Goal: Find specific page/section: Find specific page/section

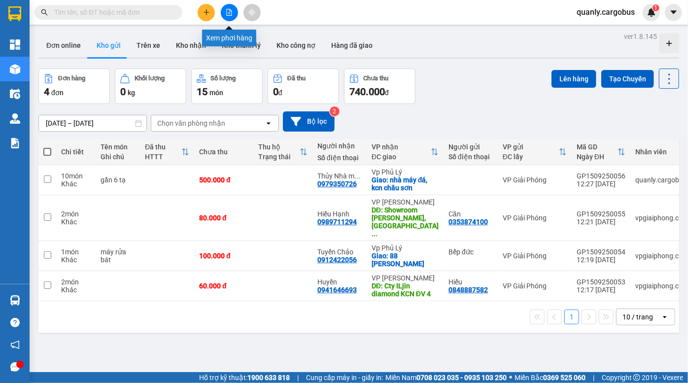
click at [235, 15] on button at bounding box center [229, 12] width 17 height 17
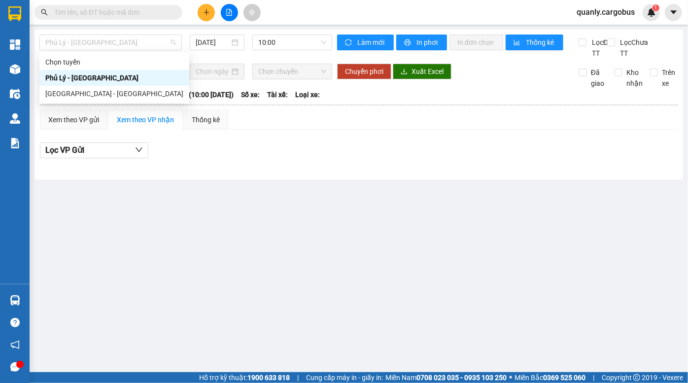
drag, startPoint x: 98, startPoint y: 36, endPoint x: 74, endPoint y: 54, distance: 29.2
click at [98, 37] on span "Phủ Lý - [GEOGRAPHIC_DATA]" at bounding box center [110, 42] width 131 height 15
click at [71, 95] on div "[GEOGRAPHIC_DATA] - [GEOGRAPHIC_DATA]" at bounding box center [114, 93] width 138 height 11
type input "[DATE]"
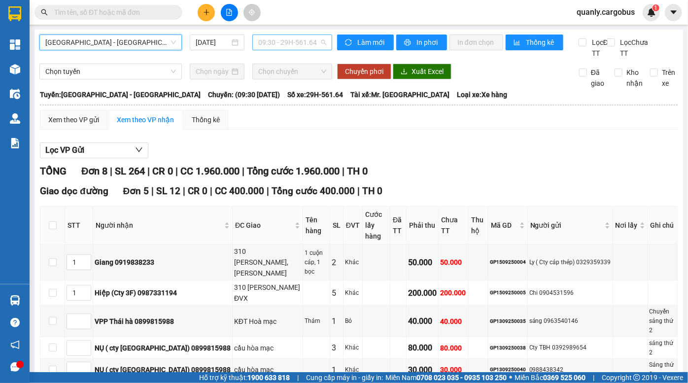
click at [284, 38] on span "09:30 - 29H-561.64" at bounding box center [292, 42] width 68 height 15
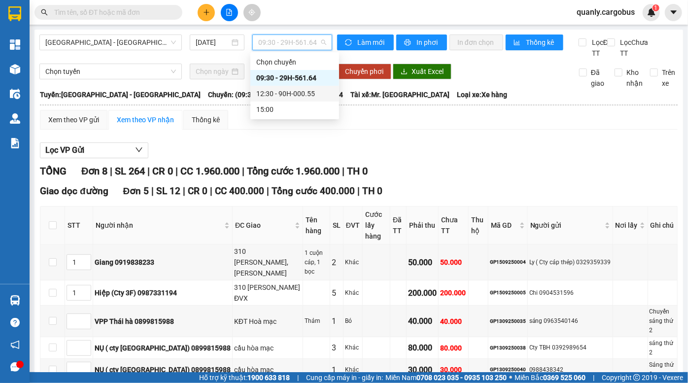
click at [283, 93] on div "12:30 - 90H-000.55" at bounding box center [294, 93] width 77 height 11
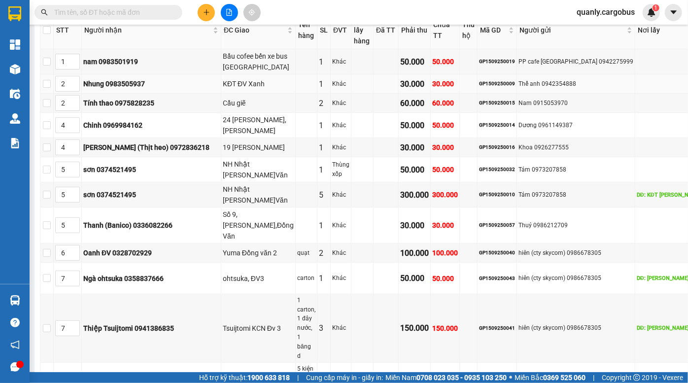
scroll to position [179, 0]
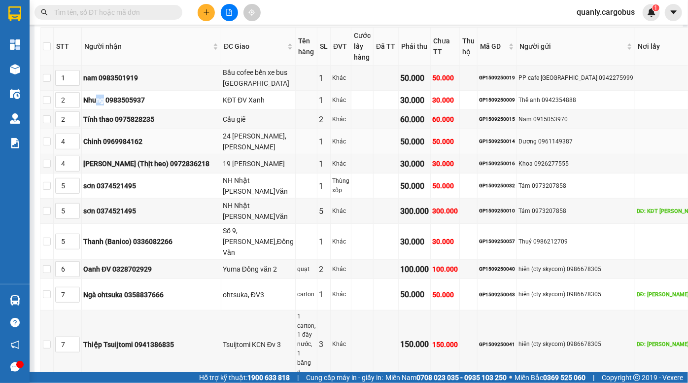
drag, startPoint x: 109, startPoint y: 124, endPoint x: 135, endPoint y: 158, distance: 42.6
click at [127, 148] on tbody "1 nam 0983501919 Bầu cofee bến xe bus cầu đỗ xá 1 [GEOGRAPHIC_DATA] 50.000 50.0…" at bounding box center [404, 360] width 729 height 589
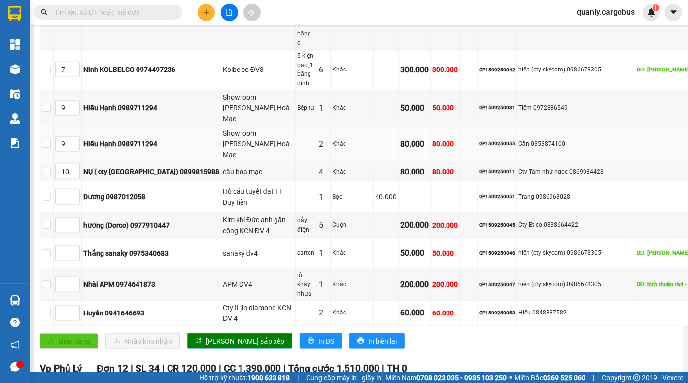
scroll to position [582, 0]
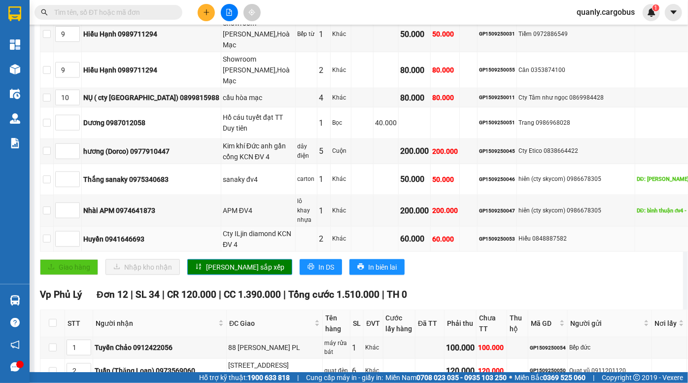
click at [223, 250] on div "Cty ILjin diamond KCN ĐV 4" at bounding box center [258, 239] width 71 height 22
click at [479, 243] on div "GP1509250053" at bounding box center [497, 239] width 36 height 8
click at [155, 245] on div "Huyền 0941646693" at bounding box center [151, 239] width 136 height 11
click at [146, 245] on div "Huyền 0941646693" at bounding box center [151, 239] width 136 height 11
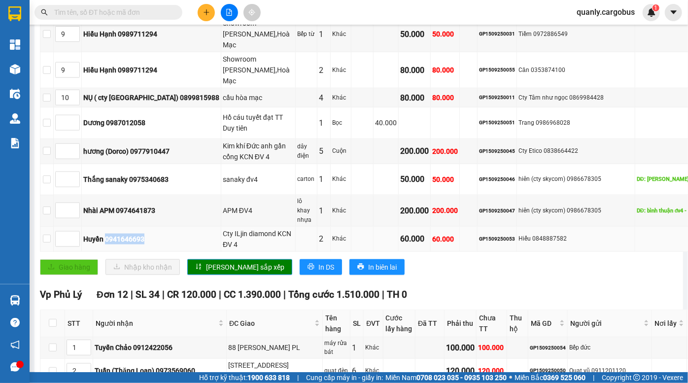
click at [146, 245] on div "Huyền 0941646693" at bounding box center [151, 239] width 136 height 11
click at [162, 245] on div "Huyền 0941646693" at bounding box center [151, 239] width 136 height 11
drag, startPoint x: 160, startPoint y: 323, endPoint x: 86, endPoint y: 324, distance: 73.5
click at [86, 252] on tr "Huyền 0941646693 Cty ILjin diamond KCN ĐV 4 2 Khác 60.000 60.000 GP1509250053 H…" at bounding box center [404, 239] width 729 height 25
copy tr "Huyền 0941646693"
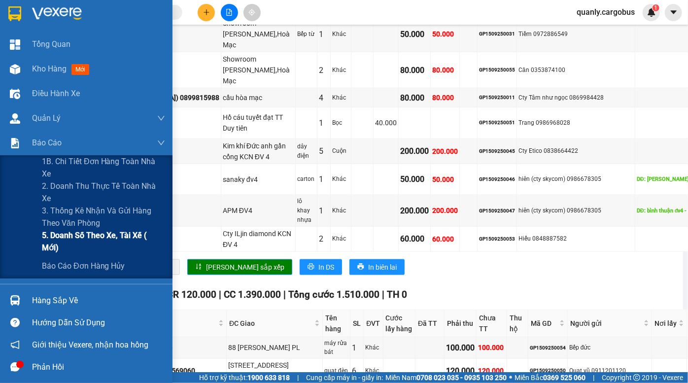
click at [95, 238] on span "5. Doanh số theo xe, tài xế ( mới)" at bounding box center [103, 241] width 123 height 25
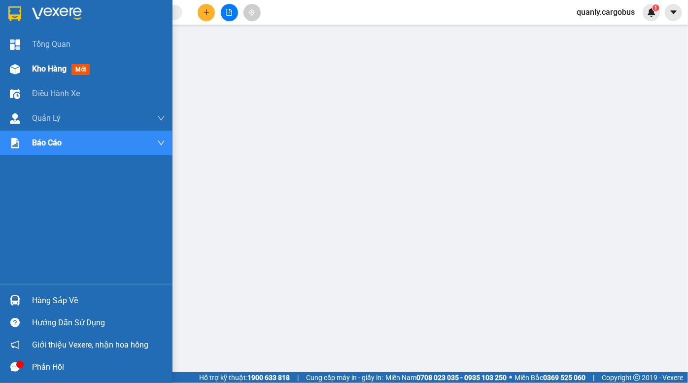
click at [19, 70] on img at bounding box center [15, 69] width 10 height 10
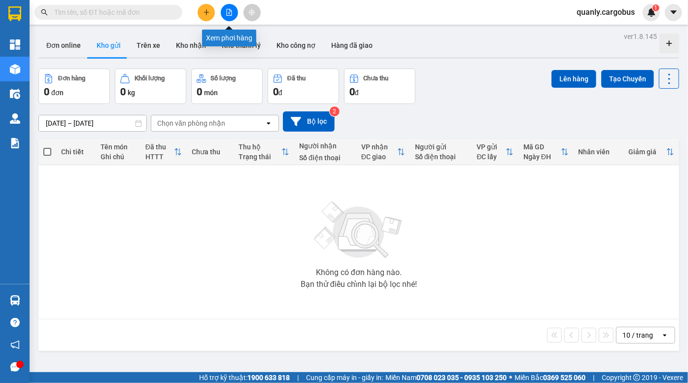
click at [230, 14] on icon "file-add" at bounding box center [229, 12] width 7 height 7
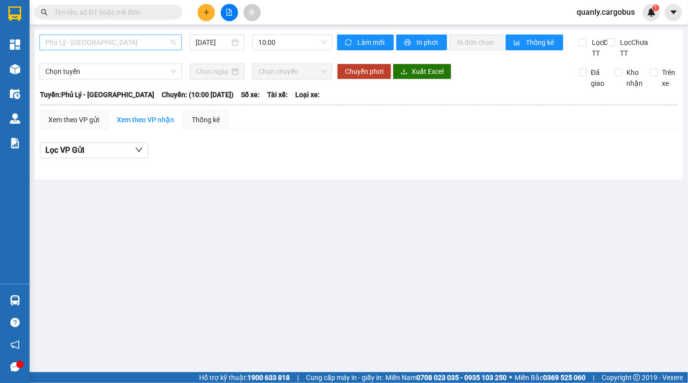
click at [87, 45] on span "Phủ Lý - [GEOGRAPHIC_DATA]" at bounding box center [110, 42] width 131 height 15
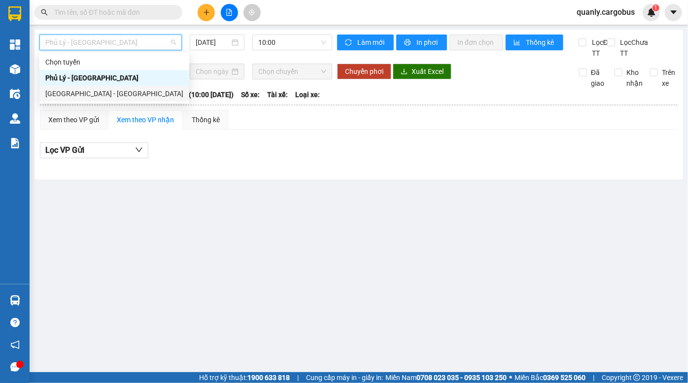
click at [82, 93] on div "[GEOGRAPHIC_DATA] - [GEOGRAPHIC_DATA]" at bounding box center [114, 93] width 138 height 11
type input "[DATE]"
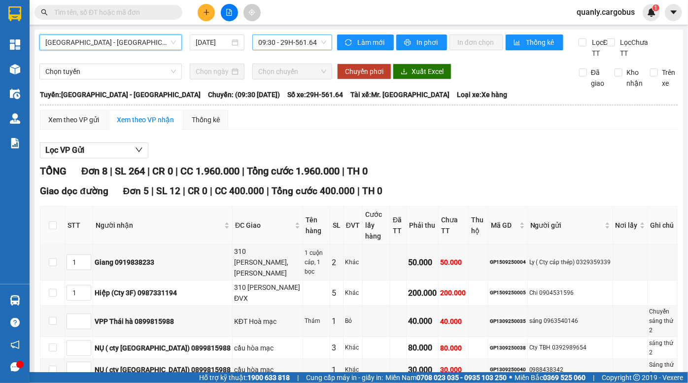
click at [267, 43] on span "09:30 - 29H-561.64" at bounding box center [292, 42] width 68 height 15
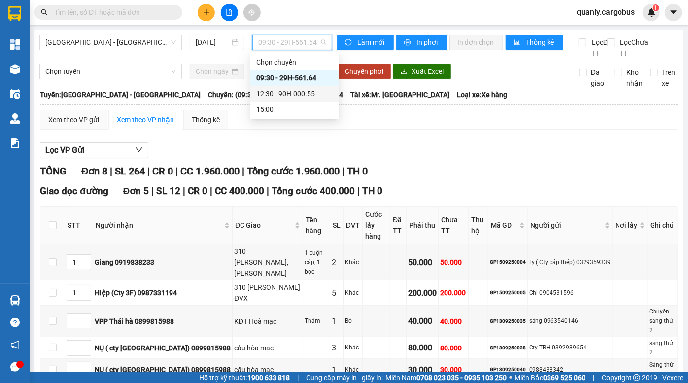
click at [281, 95] on div "12:30 - 90H-000.55" at bounding box center [294, 93] width 77 height 11
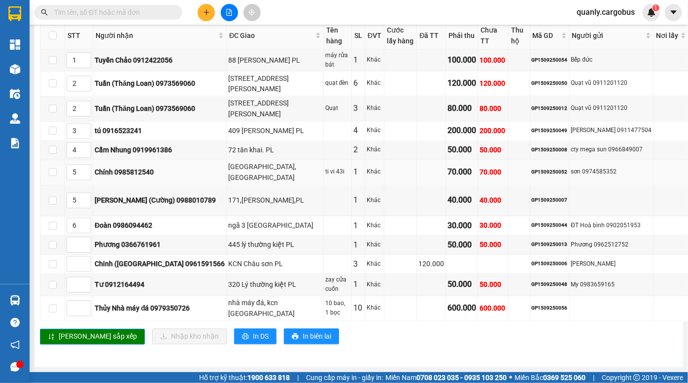
scroll to position [941, 0]
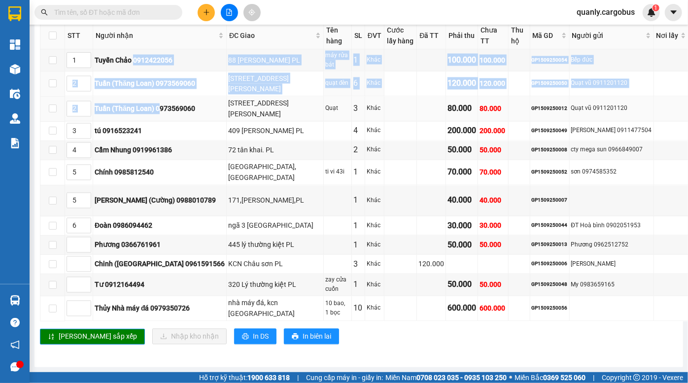
drag, startPoint x: 135, startPoint y: 107, endPoint x: 170, endPoint y: 141, distance: 48.1
click at [170, 141] on tbody "1 Tuyến Chảo 0912422056 88 [PERSON_NAME] hoàn PL máy rửa bát 1 Khác 100.000 100…" at bounding box center [406, 185] width 733 height 272
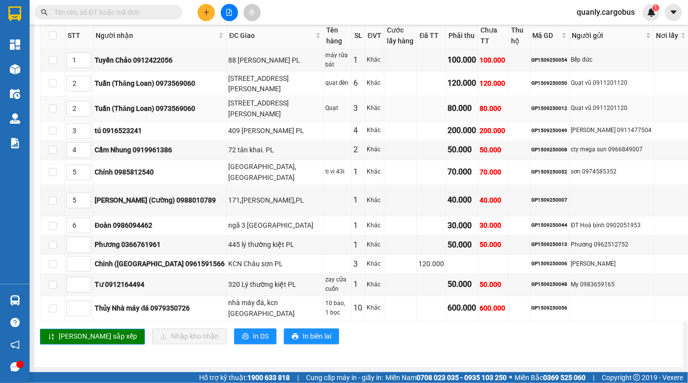
click at [228, 120] on div "[STREET_ADDRESS][PERSON_NAME]" at bounding box center [275, 109] width 94 height 22
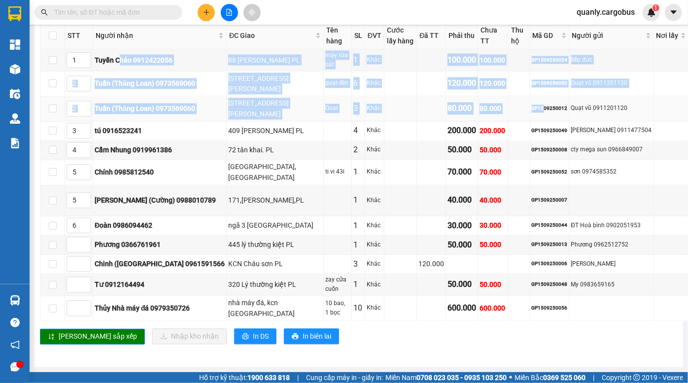
drag, startPoint x: 121, startPoint y: 105, endPoint x: 463, endPoint y: 138, distance: 343.8
click at [463, 138] on tbody "1 Tuyến Chảo 0912422056 88 [PERSON_NAME] hoàn PL máy rửa bát 1 Khác 100.000 100…" at bounding box center [406, 185] width 733 height 272
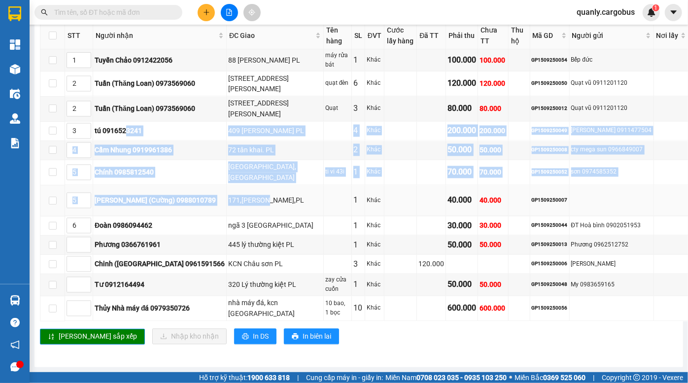
drag, startPoint x: 125, startPoint y: 163, endPoint x: 250, endPoint y: 228, distance: 140.9
click at [250, 228] on tbody "1 Tuyến Chảo 0912422056 88 [PERSON_NAME] hoàn PL máy rửa bát 1 Khác 100.000 100…" at bounding box center [406, 185] width 733 height 272
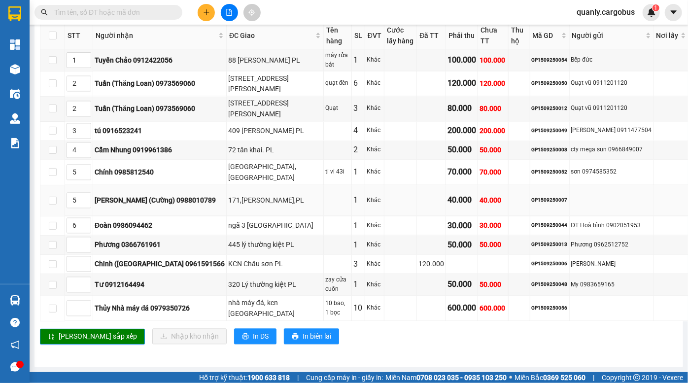
click at [228, 206] on div "171,[PERSON_NAME],PL" at bounding box center [275, 200] width 94 height 11
drag, startPoint x: 214, startPoint y: 230, endPoint x: 229, endPoint y: 242, distance: 18.6
click at [229, 217] on td "171,[PERSON_NAME],PL" at bounding box center [275, 201] width 97 height 32
click at [228, 206] on div "171,[PERSON_NAME],PL" at bounding box center [275, 200] width 94 height 11
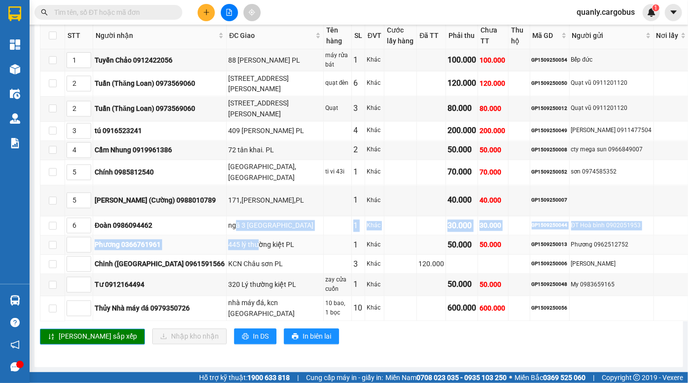
drag, startPoint x: 209, startPoint y: 256, endPoint x: 232, endPoint y: 274, distance: 29.2
click at [232, 274] on tbody "1 Tuyến Chảo 0912422056 88 [PERSON_NAME] hoàn PL máy rửa bát 1 Khác 100.000 100…" at bounding box center [406, 185] width 733 height 272
click at [228, 240] on div "445 lý thường kiệt PL" at bounding box center [275, 245] width 94 height 11
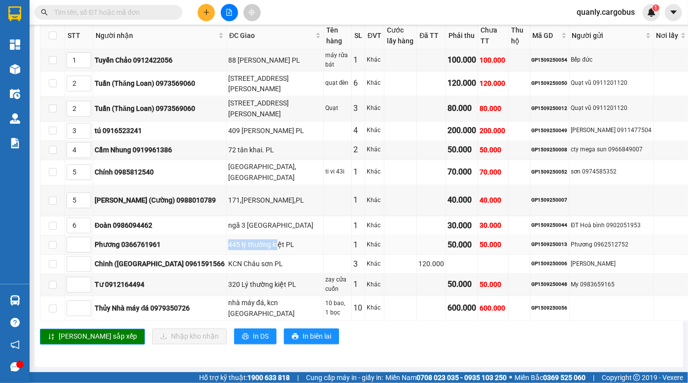
drag, startPoint x: 198, startPoint y: 230, endPoint x: 212, endPoint y: 244, distance: 19.5
click at [212, 244] on tr "Phương 0366761961 445 lý thường kiệt PL 1 Khác 50.000 50.000 GP1509250013 Phươn…" at bounding box center [406, 245] width 733 height 19
drag, startPoint x: 216, startPoint y: 255, endPoint x: 227, endPoint y: 262, distance: 12.9
click at [228, 261] on div "KCN Châu sơn PL" at bounding box center [275, 264] width 94 height 11
drag, startPoint x: 207, startPoint y: 276, endPoint x: 218, endPoint y: 285, distance: 14.0
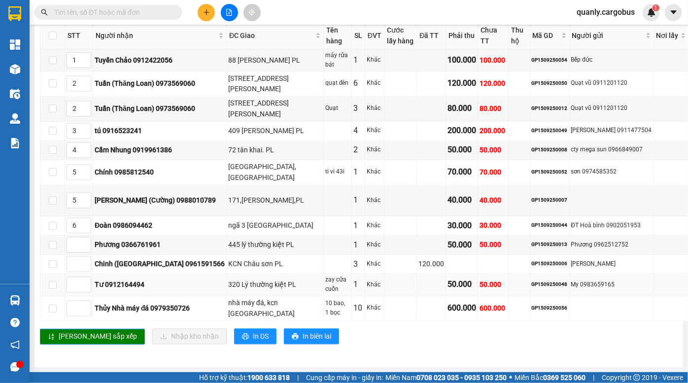
click at [228, 284] on div "320 Lý thường kiệt PL" at bounding box center [275, 285] width 94 height 11
click at [228, 290] on div "320 Lý thường kiệt PL" at bounding box center [275, 285] width 94 height 11
drag, startPoint x: 209, startPoint y: 276, endPoint x: 219, endPoint y: 286, distance: 14.7
click at [228, 286] on div "320 Lý thường kiệt PL" at bounding box center [275, 285] width 94 height 11
drag, startPoint x: 220, startPoint y: 286, endPoint x: 223, endPoint y: 218, distance: 67.6
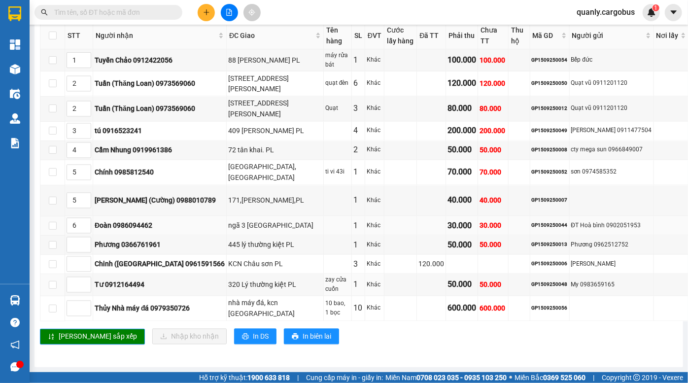
click at [228, 280] on div "320 Lý thường kiệt PL" at bounding box center [275, 285] width 94 height 11
click at [227, 141] on td "72 tân khai. PL" at bounding box center [275, 150] width 97 height 19
drag, startPoint x: 224, startPoint y: 140, endPoint x: 226, endPoint y: 163, distance: 22.8
click at [227, 161] on td "[GEOGRAPHIC_DATA], [GEOGRAPHIC_DATA]" at bounding box center [275, 172] width 97 height 25
click at [227, 141] on td "72 tân khai. PL" at bounding box center [275, 150] width 97 height 19
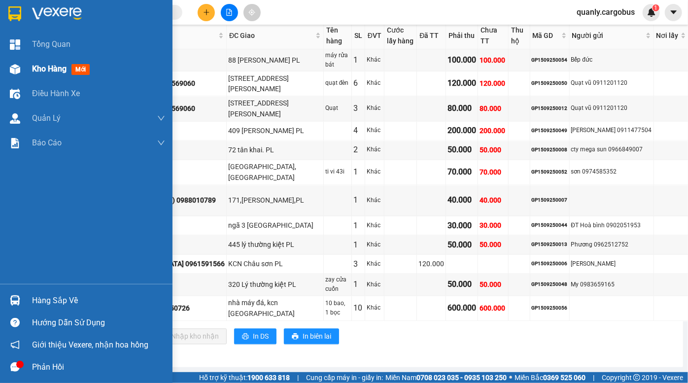
click at [20, 71] on div at bounding box center [14, 69] width 17 height 17
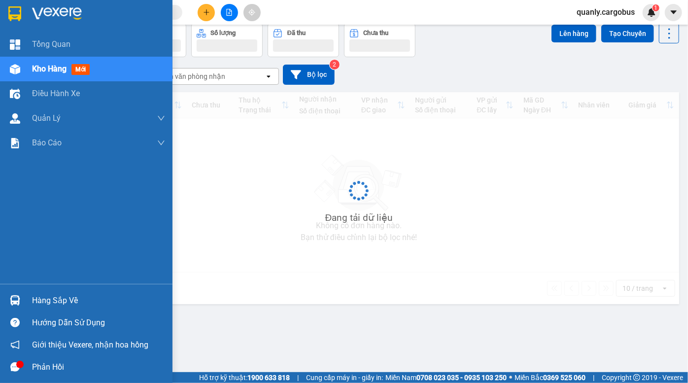
scroll to position [45, 0]
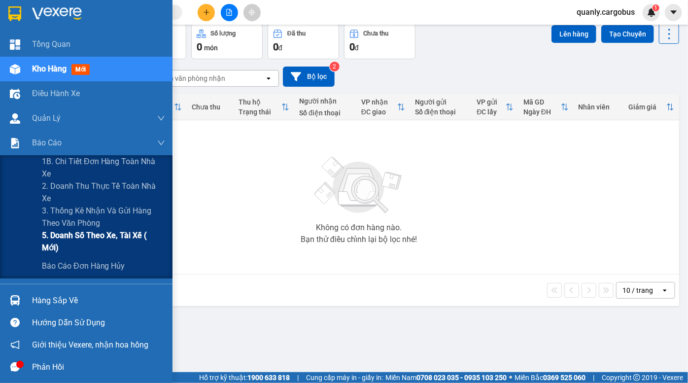
click at [107, 237] on span "5. Doanh số theo xe, tài xế ( mới)" at bounding box center [103, 241] width 123 height 25
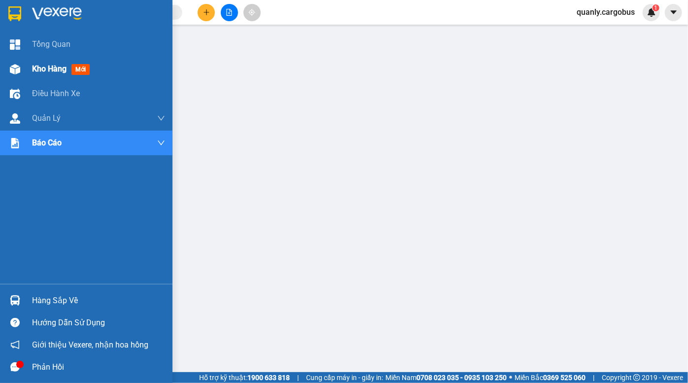
click at [17, 70] on img at bounding box center [15, 69] width 10 height 10
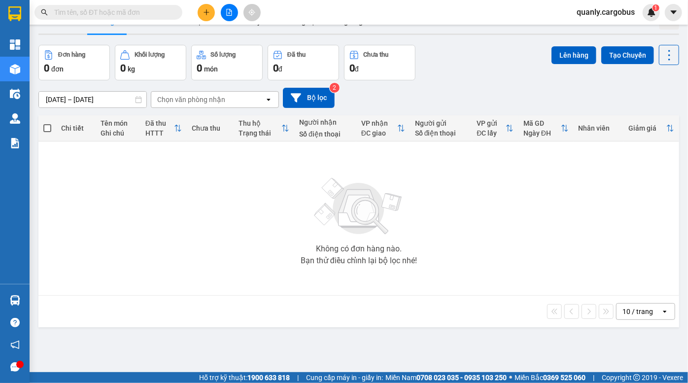
scroll to position [45, 0]
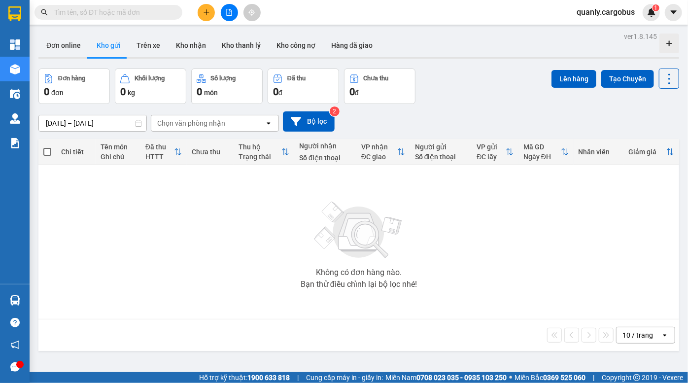
drag, startPoint x: 433, startPoint y: 55, endPoint x: 427, endPoint y: 54, distance: 6.0
click at [430, 54] on div "Đơn online Kho gửi Trên xe Kho nhận Kho thanh lý Kho công nợ Hàng đã giao" at bounding box center [358, 47] width 641 height 26
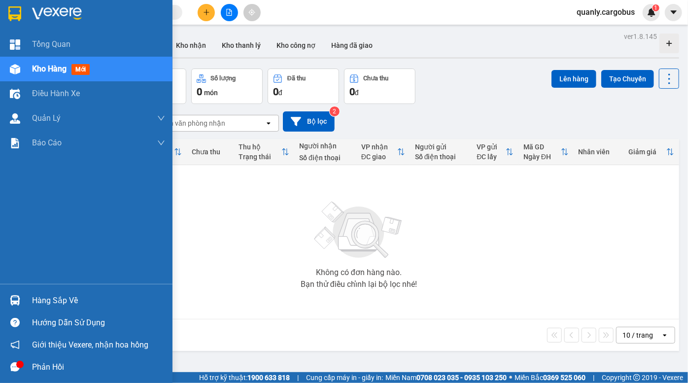
click at [29, 67] on div "Kho hàng mới" at bounding box center [86, 69] width 173 height 25
